Goal: Task Accomplishment & Management: Use online tool/utility

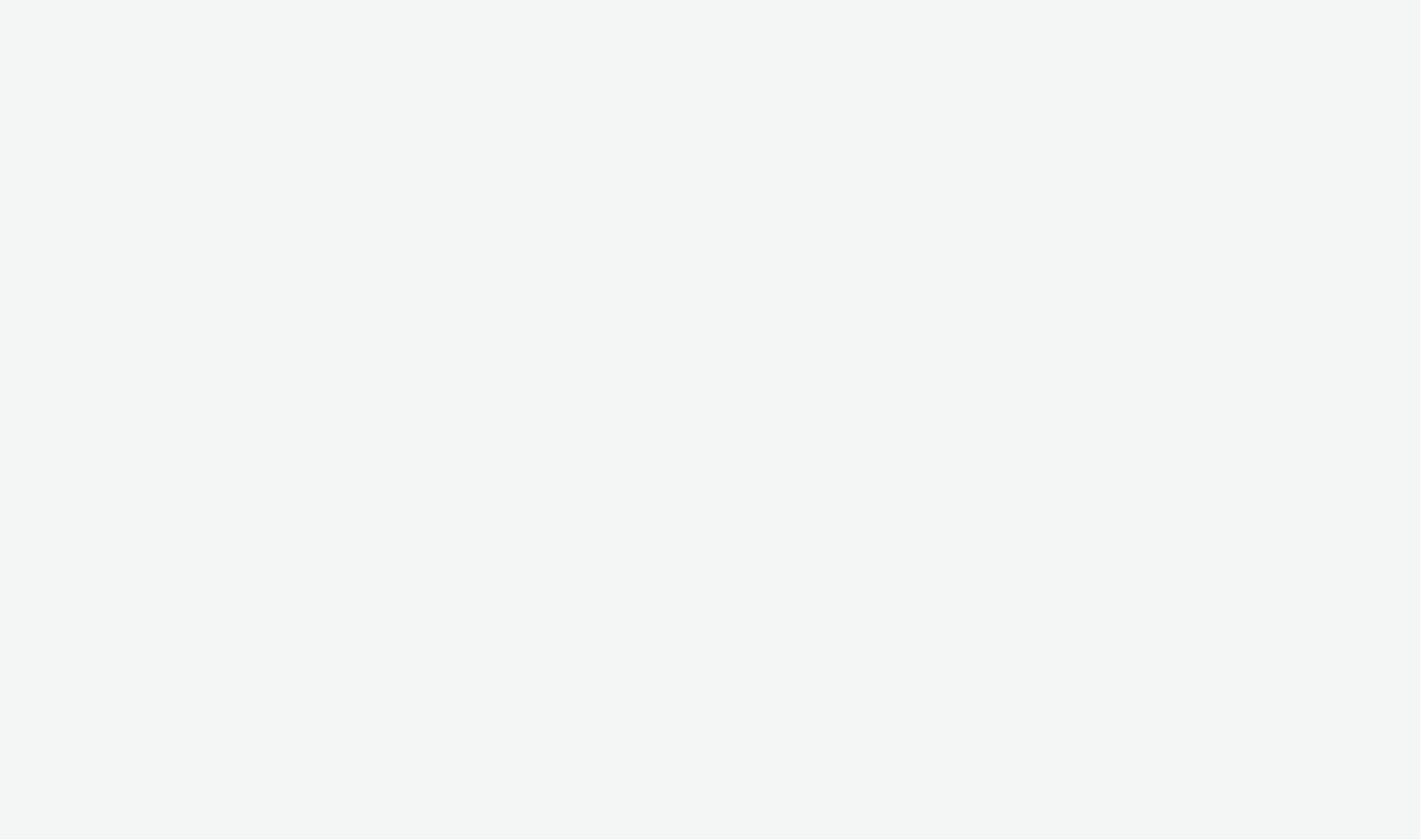
select select "2fc77e36-bb93-4aa3-9dff-dcb08e02eac6"
select select "2405a9d4-3350-4458-8d06-44f78962fa76"
select select "2fc77e36-bb93-4aa3-9dff-dcb08e02eac6"
select select "2405a9d4-3350-4458-8d06-44f78962fa76"
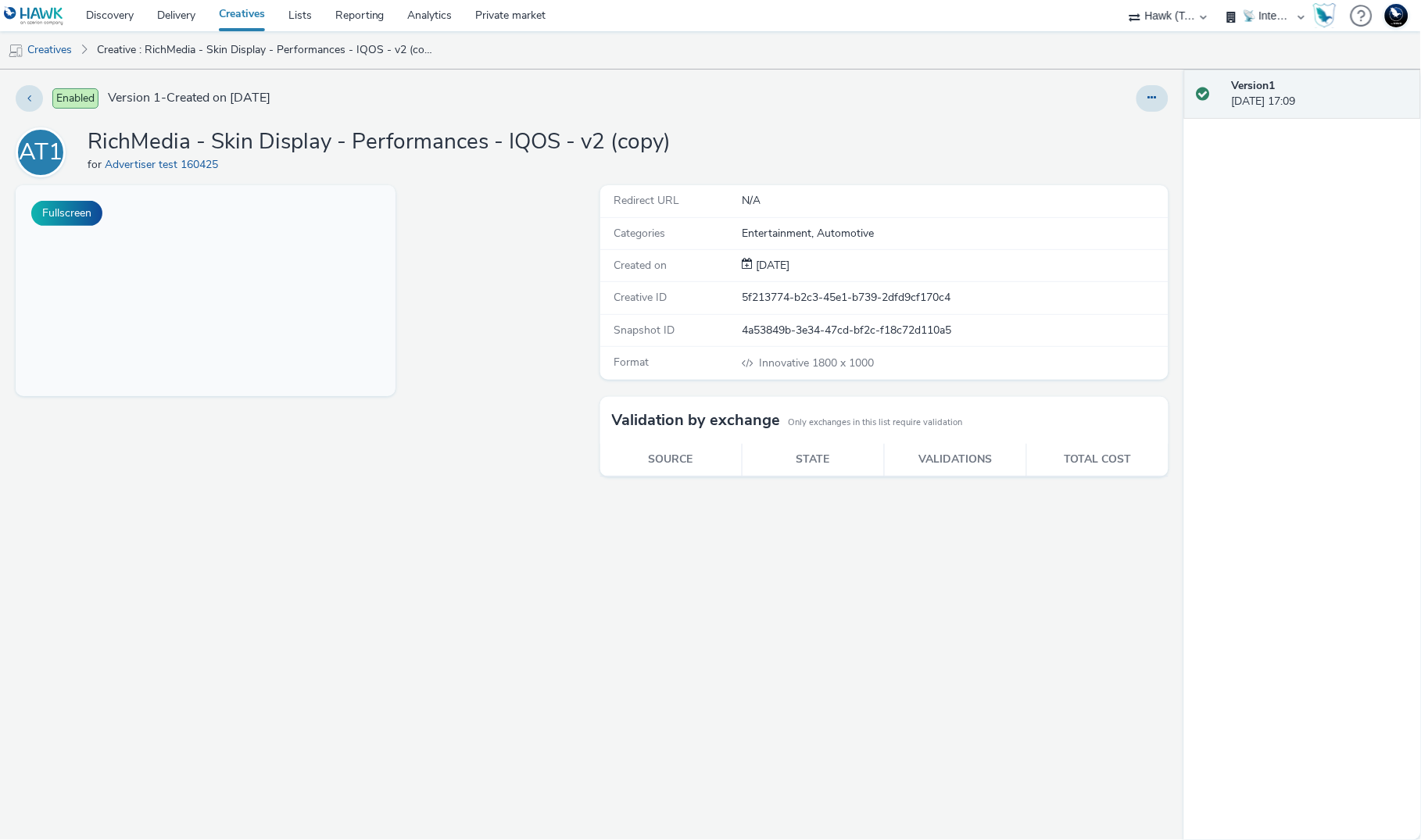
click at [489, 303] on div "Fullscreen" at bounding box center [303, 512] width 577 height 655
